Goal: Complete application form

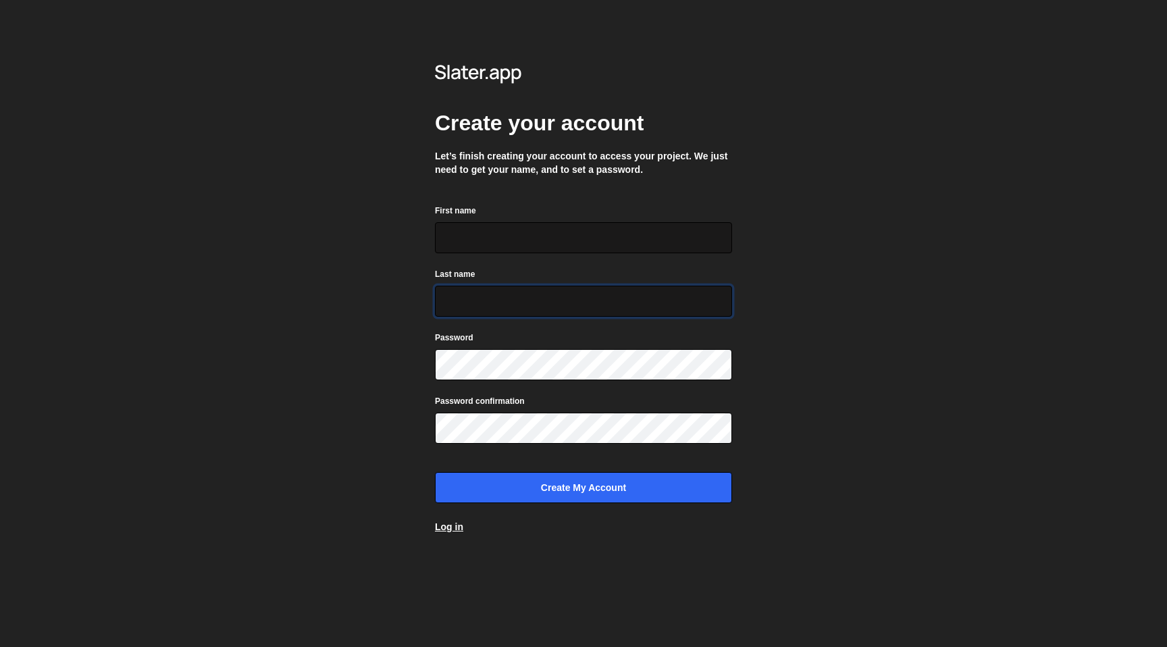
type input "[EMAIL_ADDRESS][DOMAIN_NAME]"
click at [475, 238] on input "First name" at bounding box center [583, 237] width 297 height 31
type input "Fabien"
click at [509, 296] on input "[EMAIL_ADDRESS][DOMAIN_NAME]" at bounding box center [583, 301] width 297 height 31
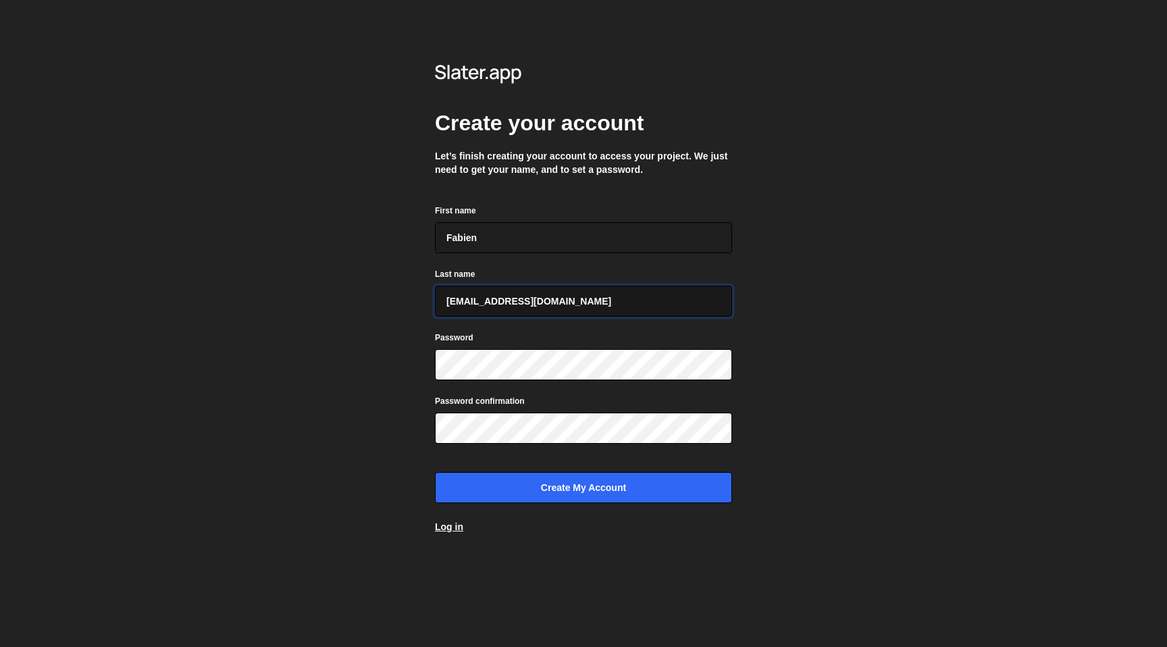
click at [509, 296] on input "[EMAIL_ADDRESS][DOMAIN_NAME]" at bounding box center [583, 301] width 297 height 31
click at [509, 296] on input "dev@ouiflow.io" at bounding box center [583, 301] width 297 height 31
type input "Manent"
click at [435, 472] on input "Create my account" at bounding box center [583, 487] width 297 height 31
